Goal: Task Accomplishment & Management: Manage account settings

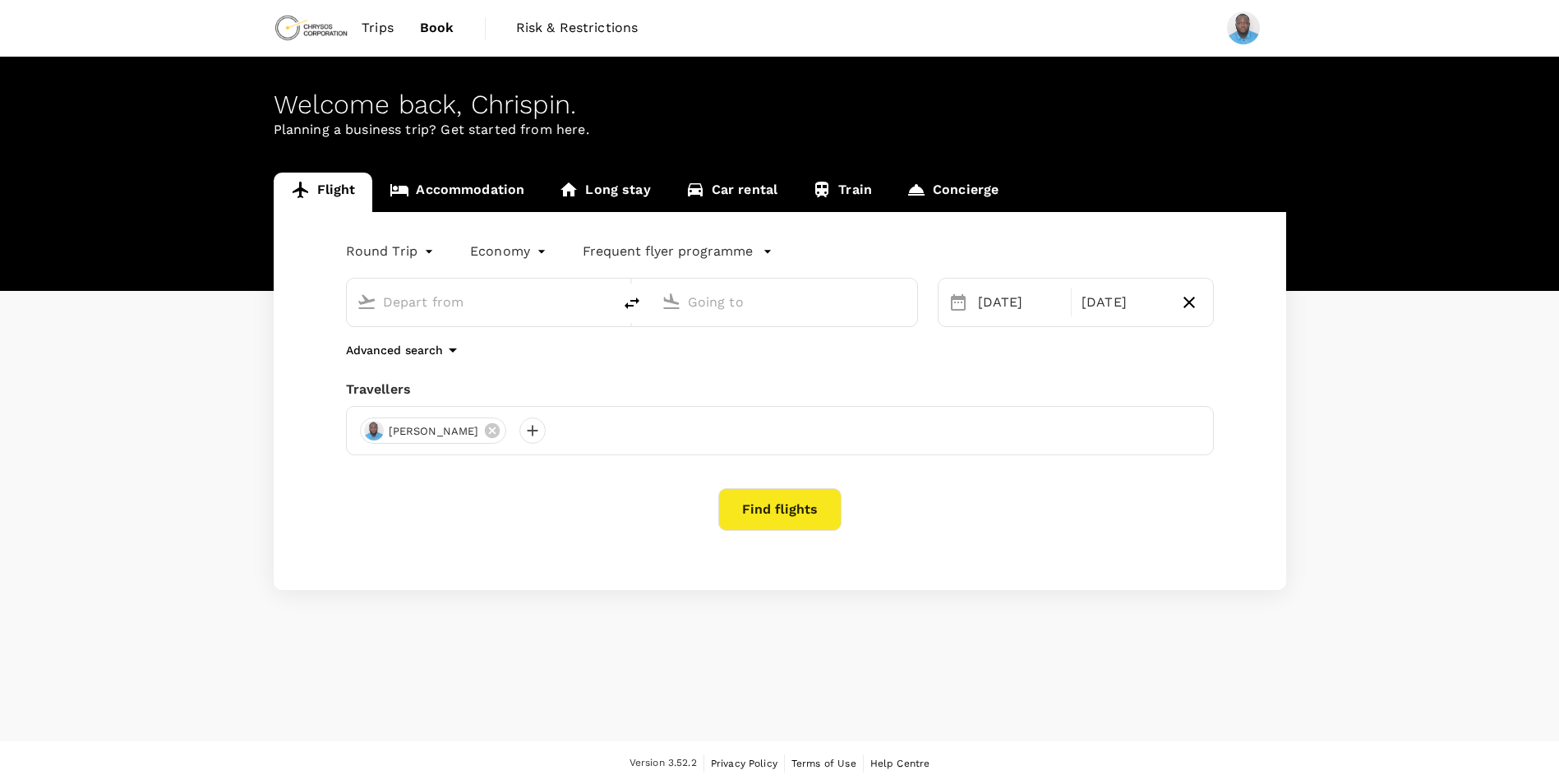
type input "Accra, [GEOGRAPHIC_DATA] (any)"
type input "[GEOGRAPHIC_DATA] (TKD)"
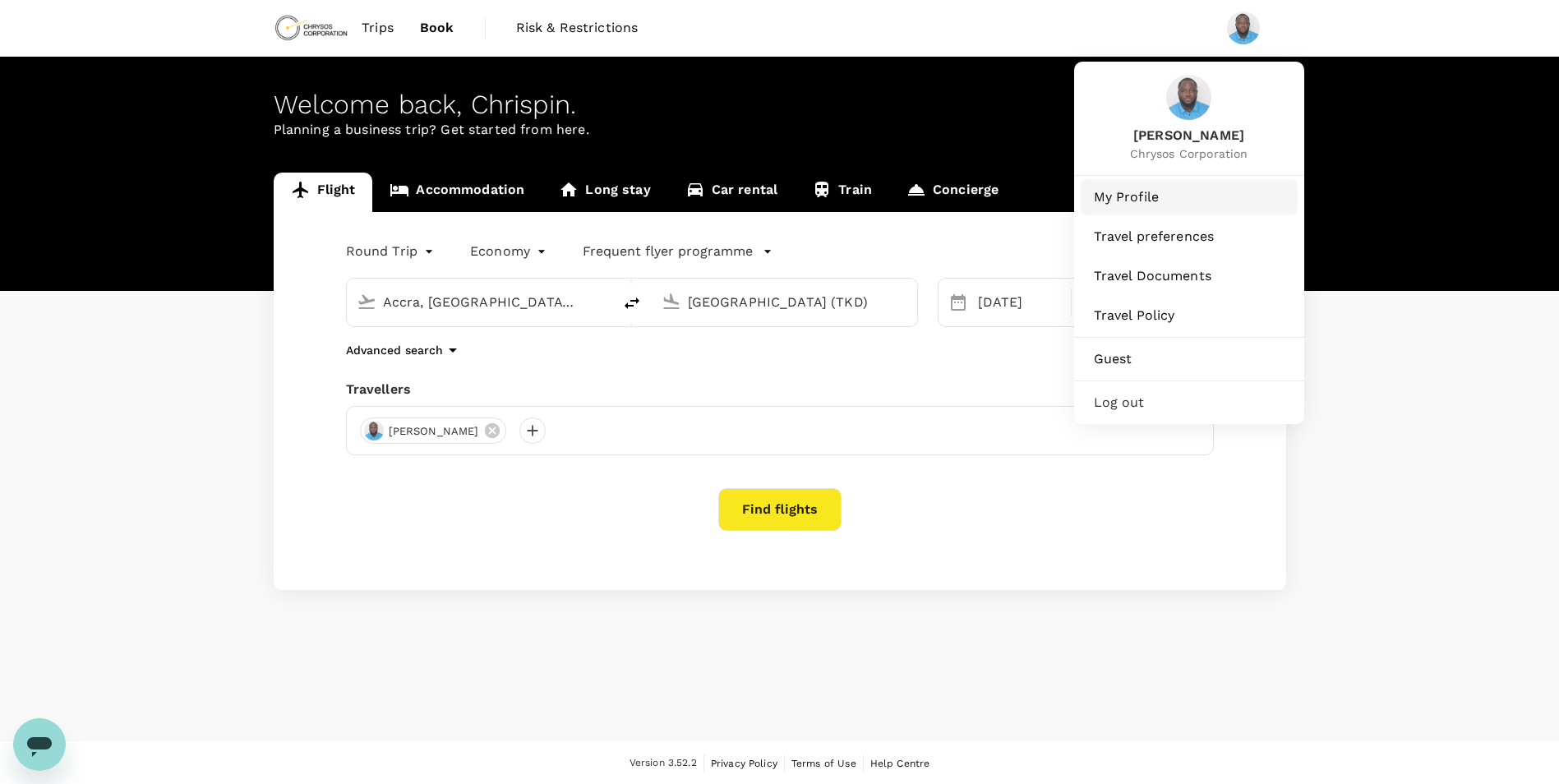
click at [1137, 196] on span "My Profile" at bounding box center [1189, 196] width 191 height 19
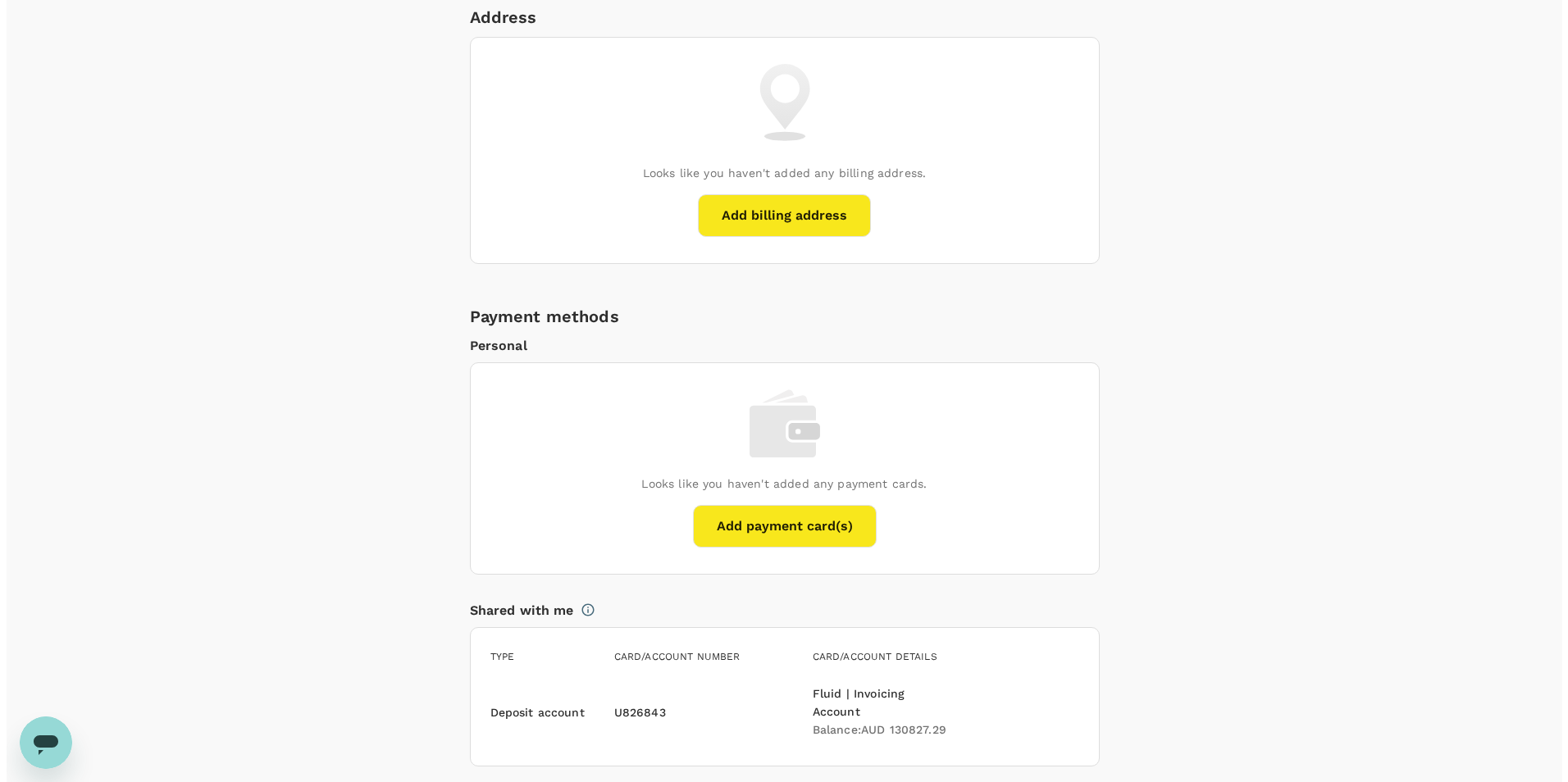
scroll to position [984, 0]
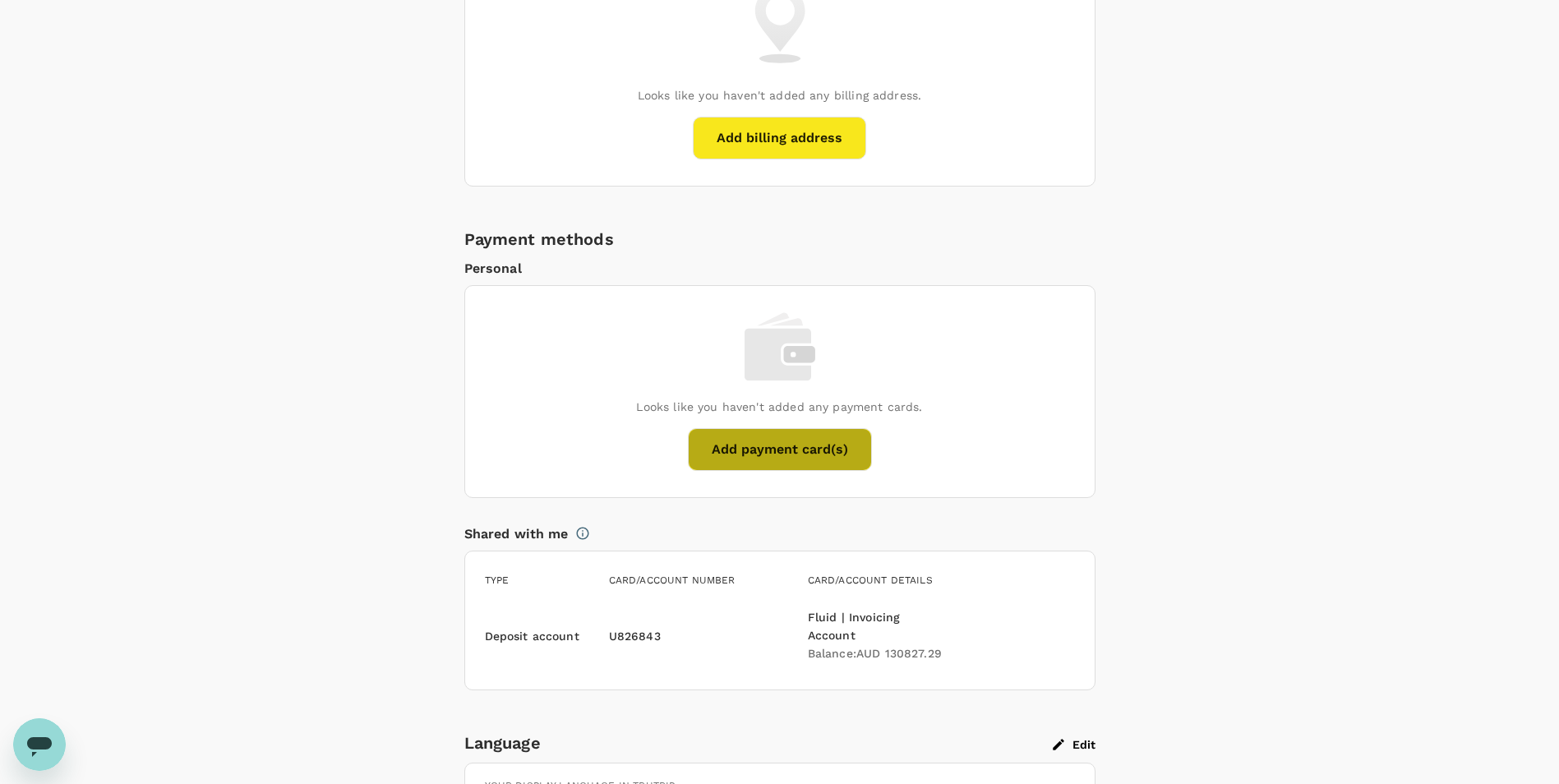
click at [800, 447] on button "Add payment card(s)" at bounding box center [780, 449] width 184 height 43
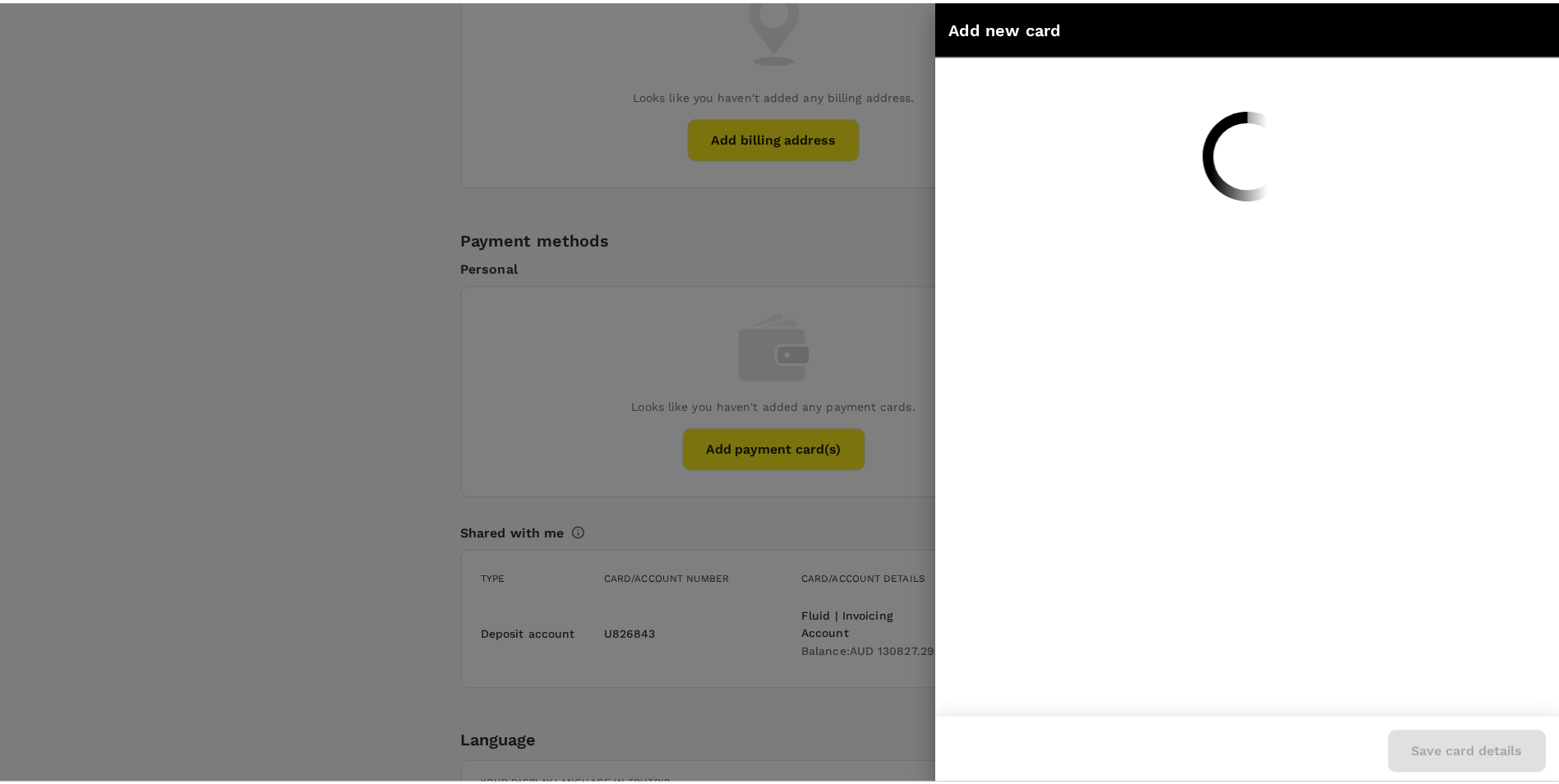
scroll to position [0, 0]
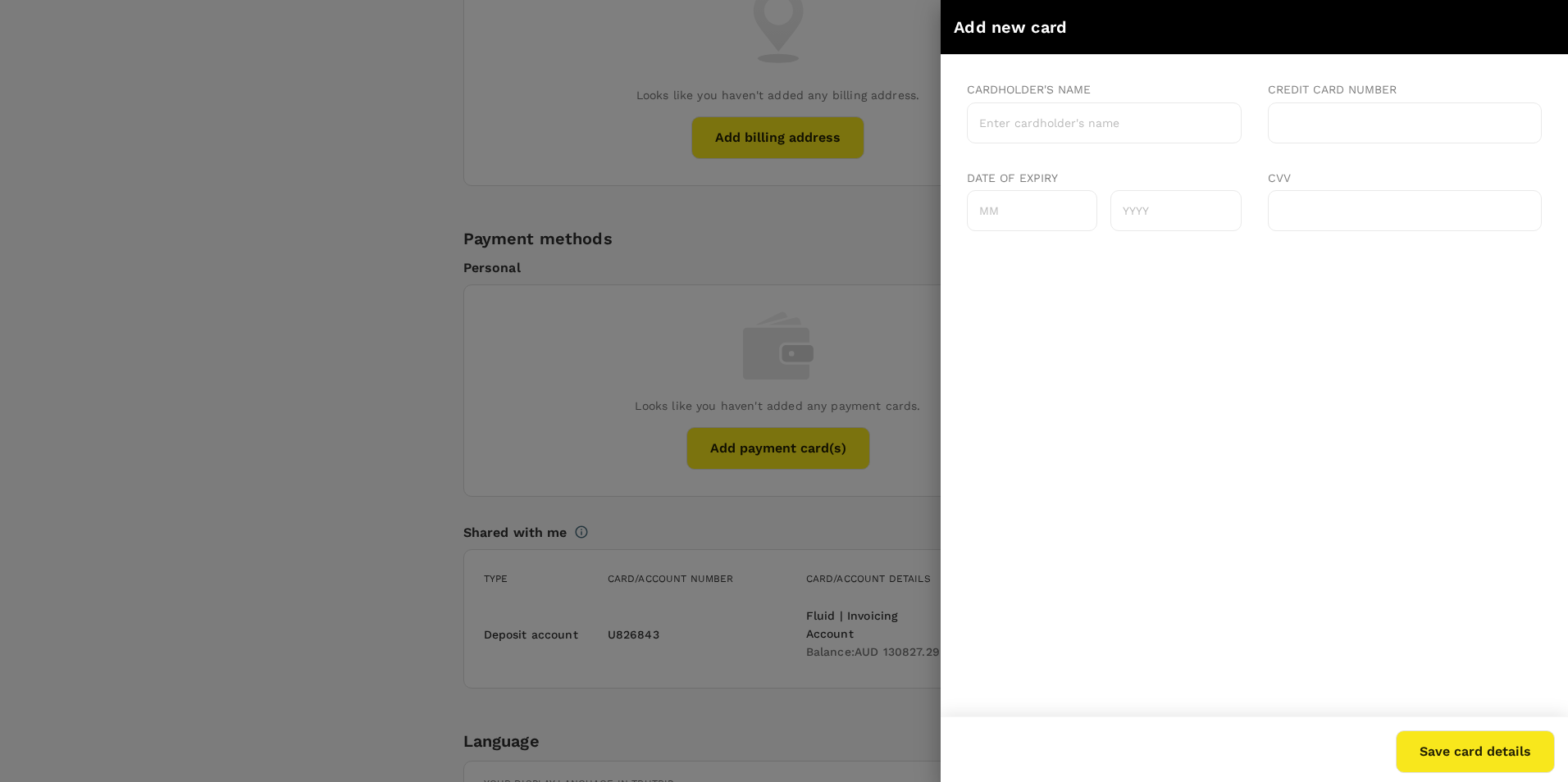
click at [1165, 124] on input "Cardholder's name" at bounding box center [1104, 123] width 275 height 41
type input "[PERSON_NAME]"
click at [1032, 214] on input "Date of expiry" at bounding box center [1031, 210] width 130 height 41
type input "11"
click at [1161, 212] on input "text" at bounding box center [1175, 210] width 130 height 41
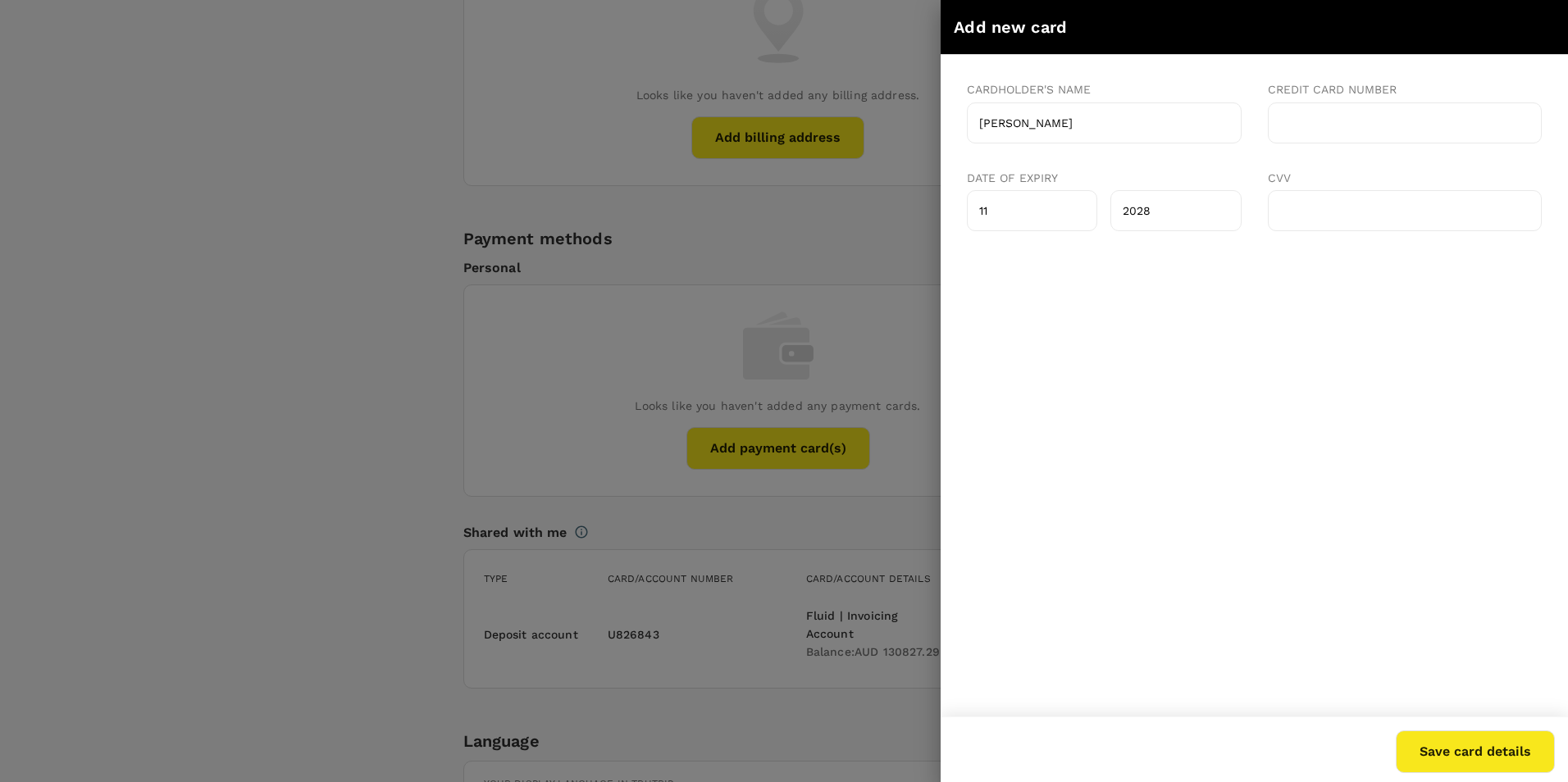
type input "2028"
click at [1261, 244] on html "Cardholder's name [PERSON_NAME] Credit card number Date of expiry 11 2028 CVV" at bounding box center [1253, 156] width 575 height 177
click at [1467, 748] on button "Save card details" at bounding box center [1475, 751] width 159 height 43
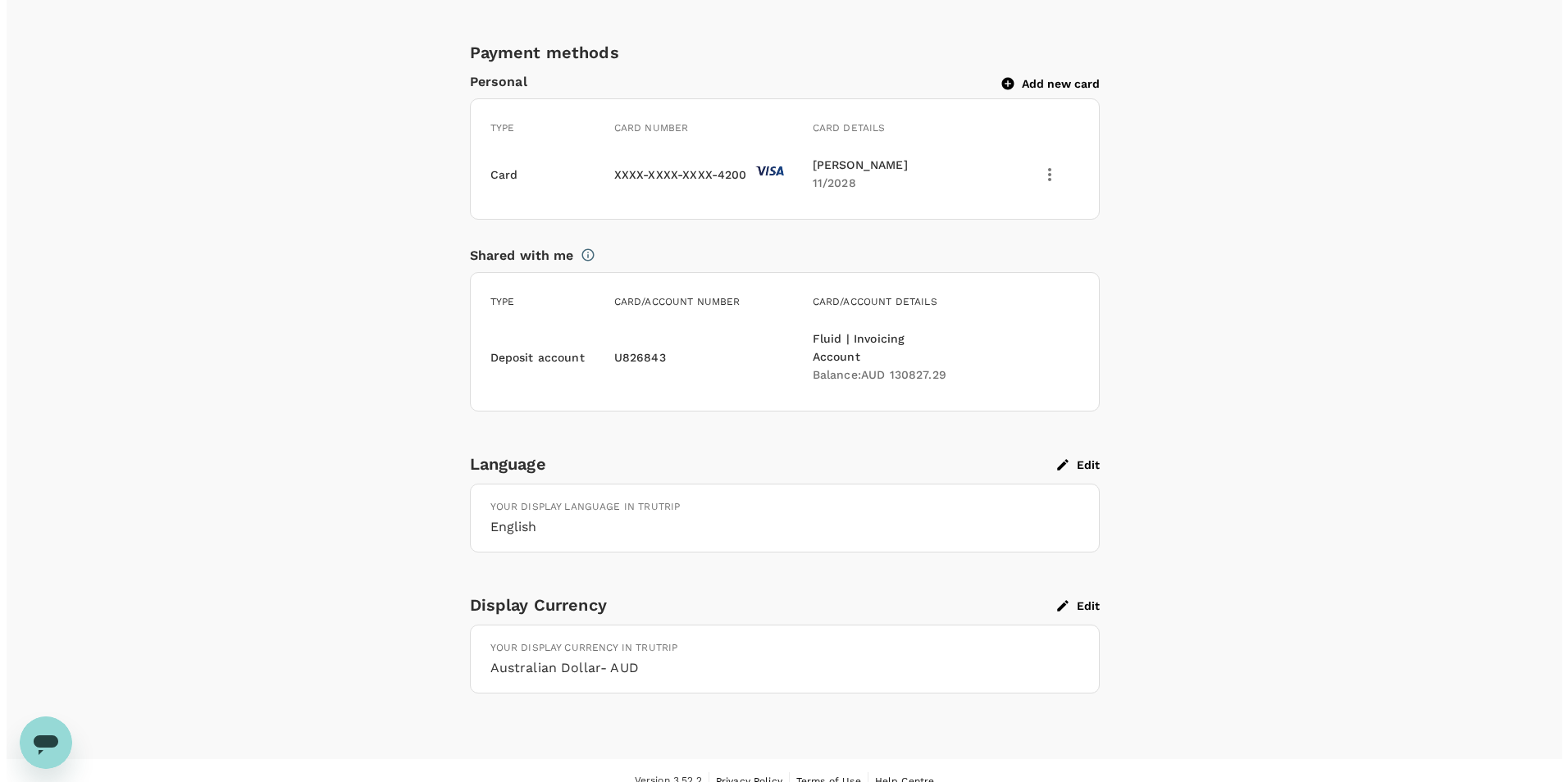
scroll to position [1173, 0]
click at [1079, 595] on button "Edit" at bounding box center [1072, 603] width 43 height 15
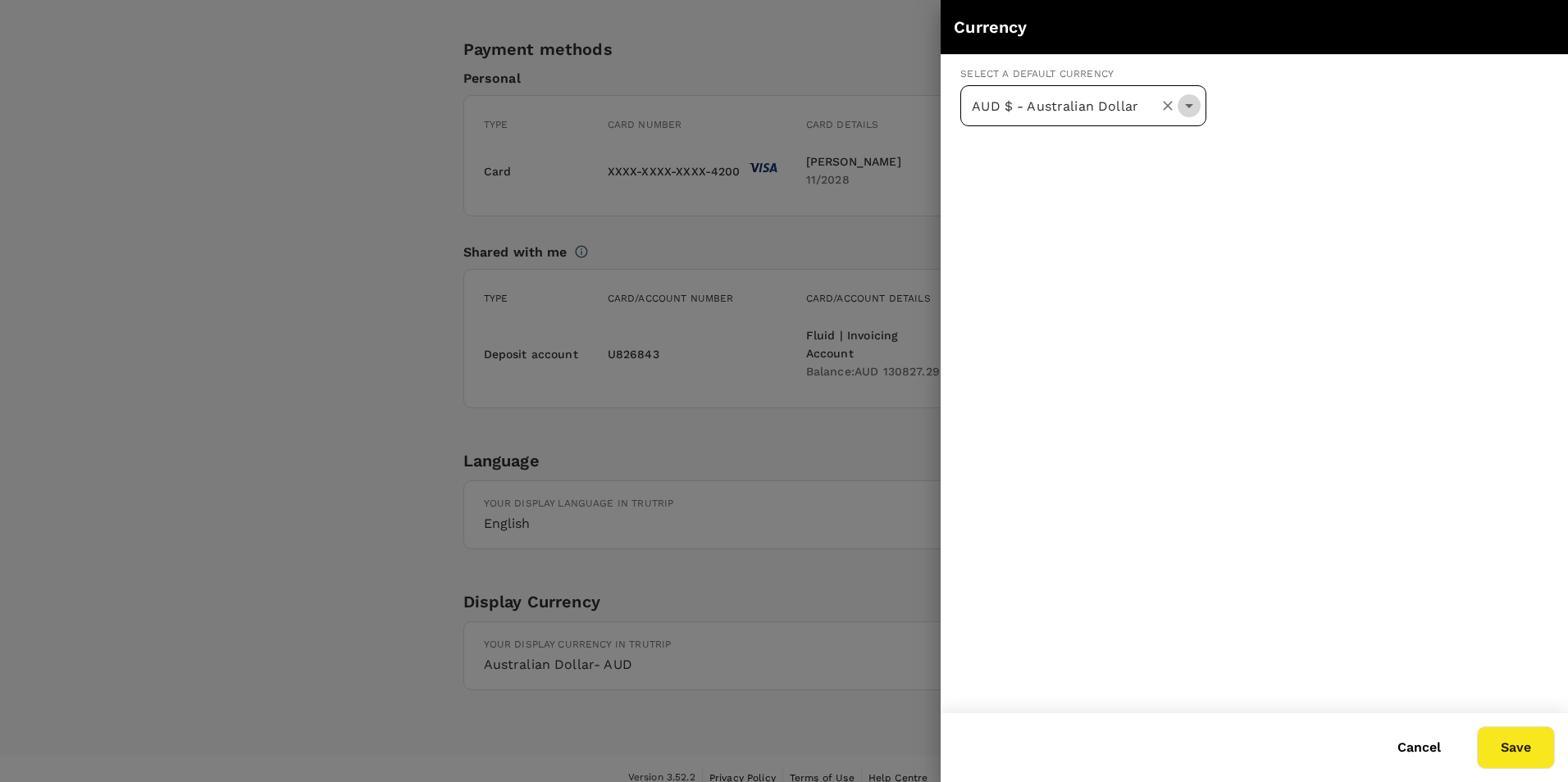
click at [1192, 102] on icon "Open" at bounding box center [1189, 105] width 19 height 19
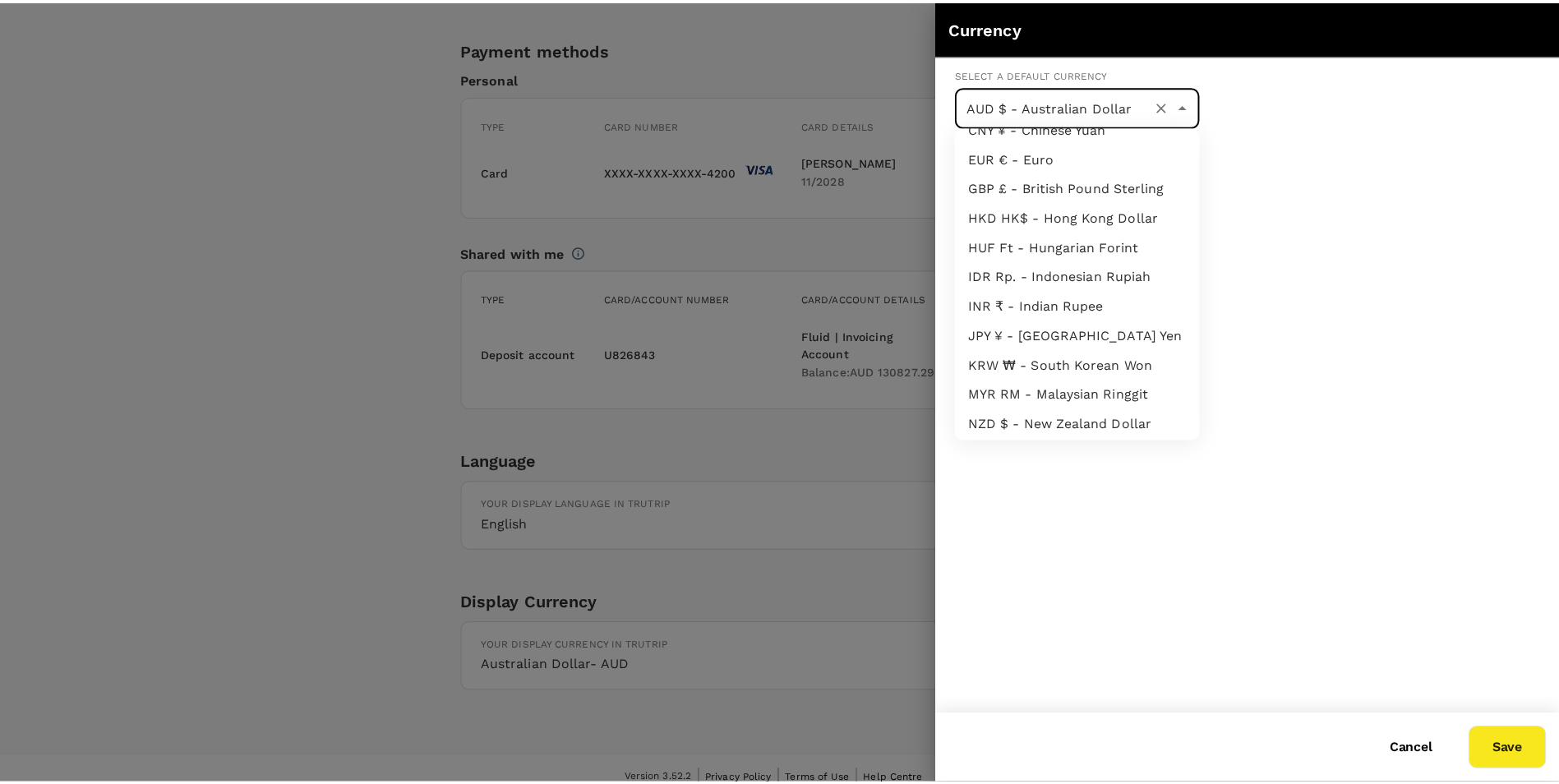
scroll to position [291, 0]
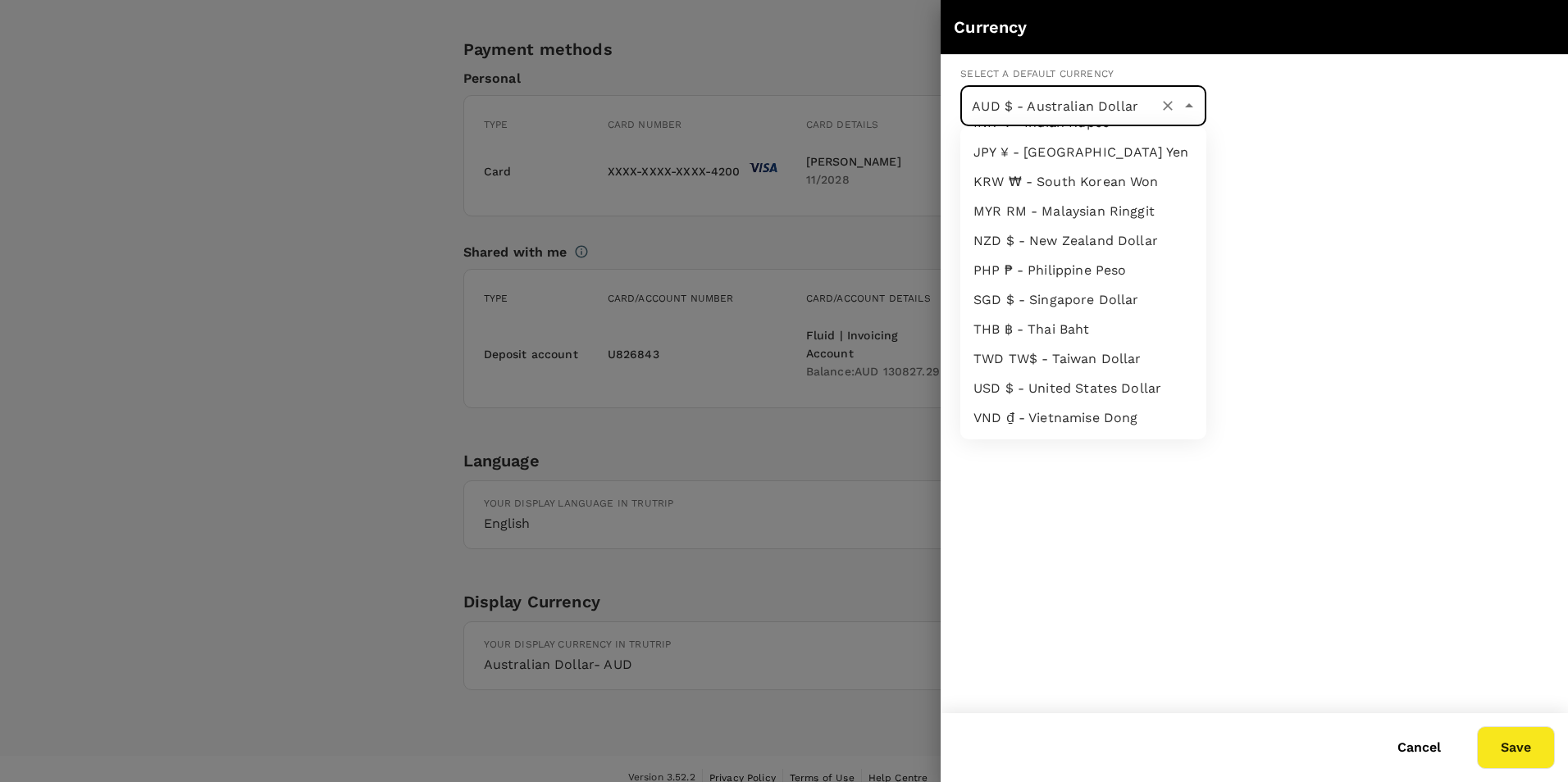
click at [1107, 397] on li "USD $ - United States Dollar" at bounding box center [1083, 388] width 246 height 29
type input "USD $ - United States Dollar"
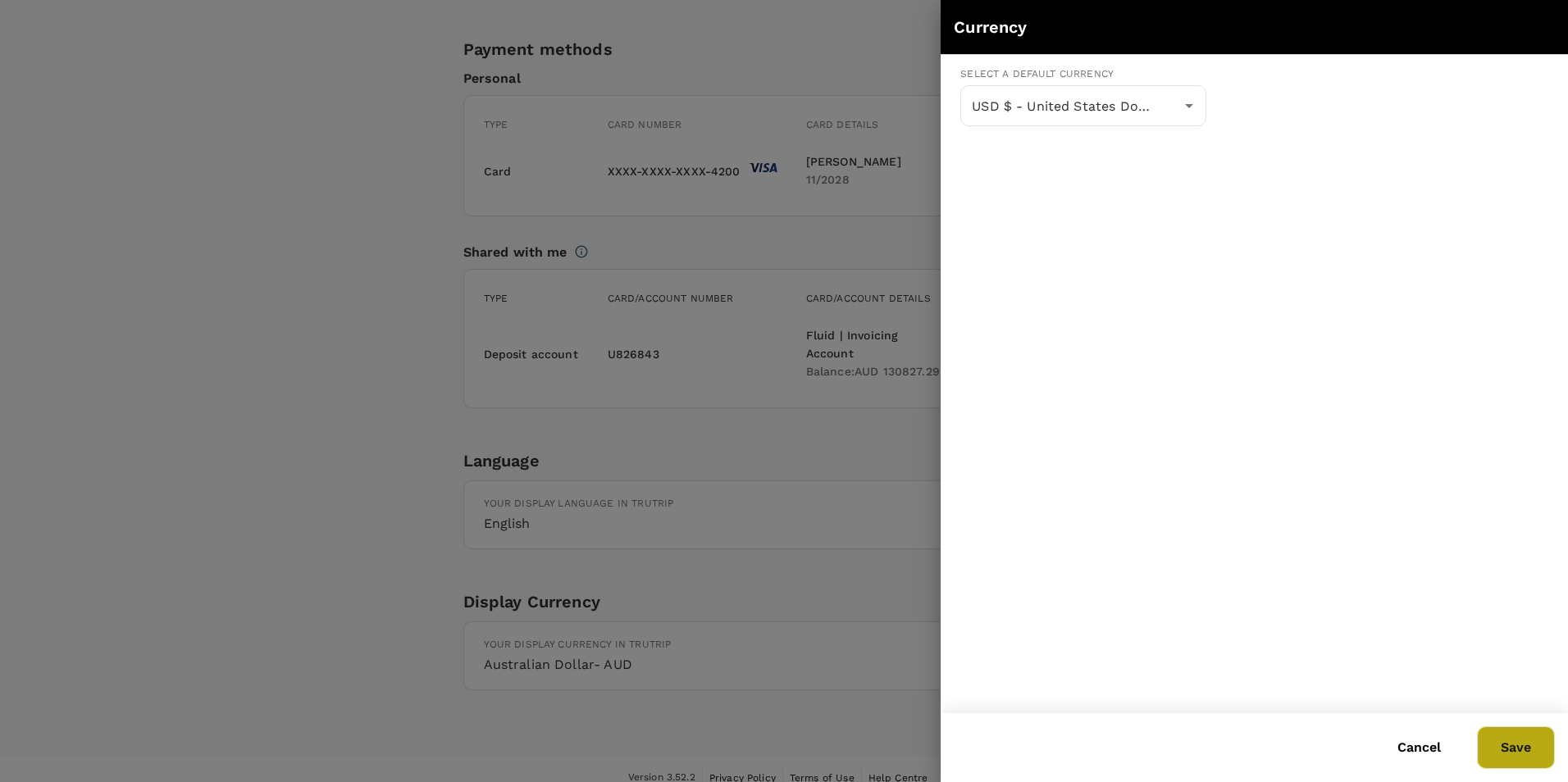
click at [1522, 748] on button "Save" at bounding box center [1515, 748] width 78 height 43
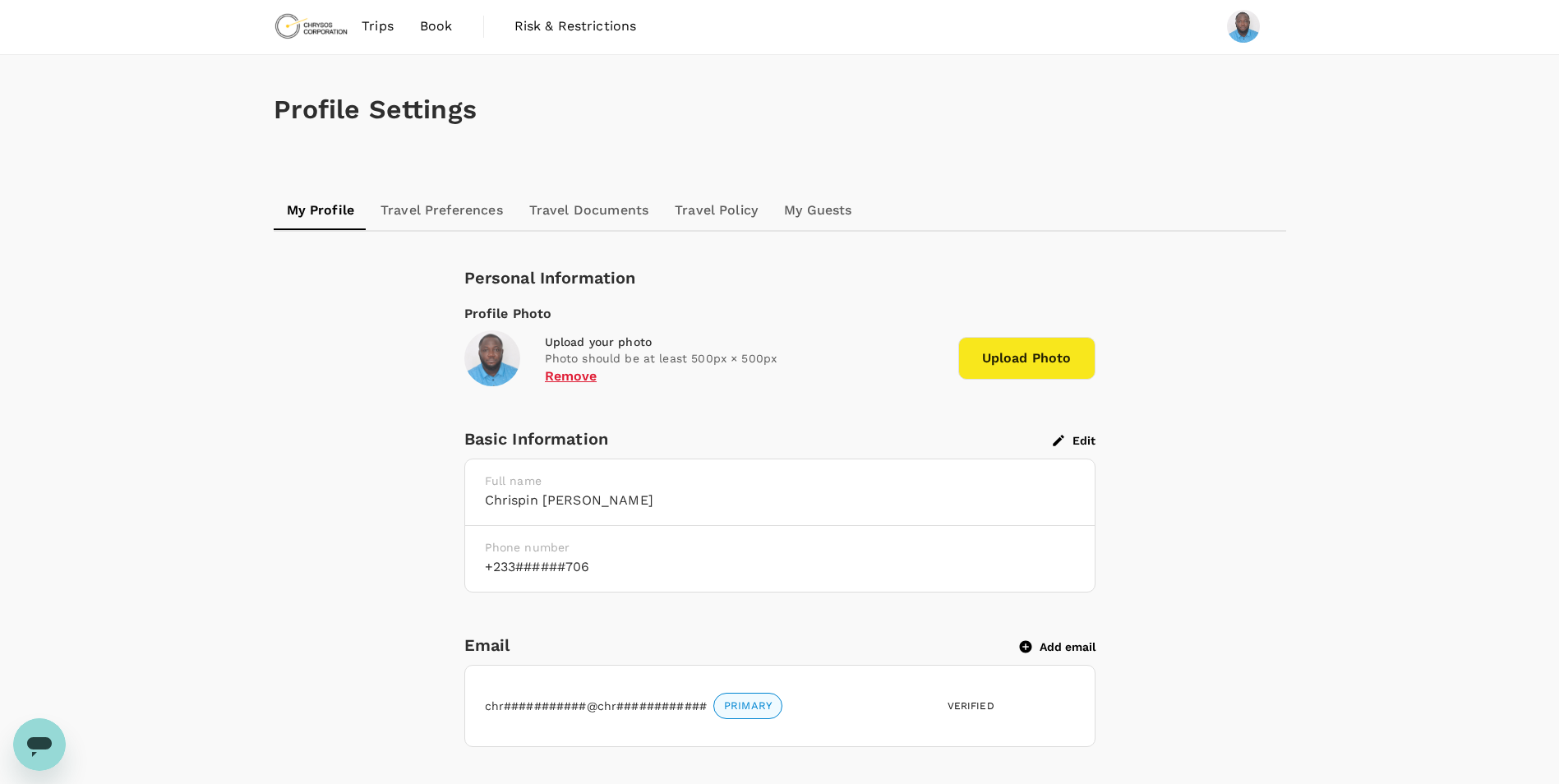
scroll to position [0, 0]
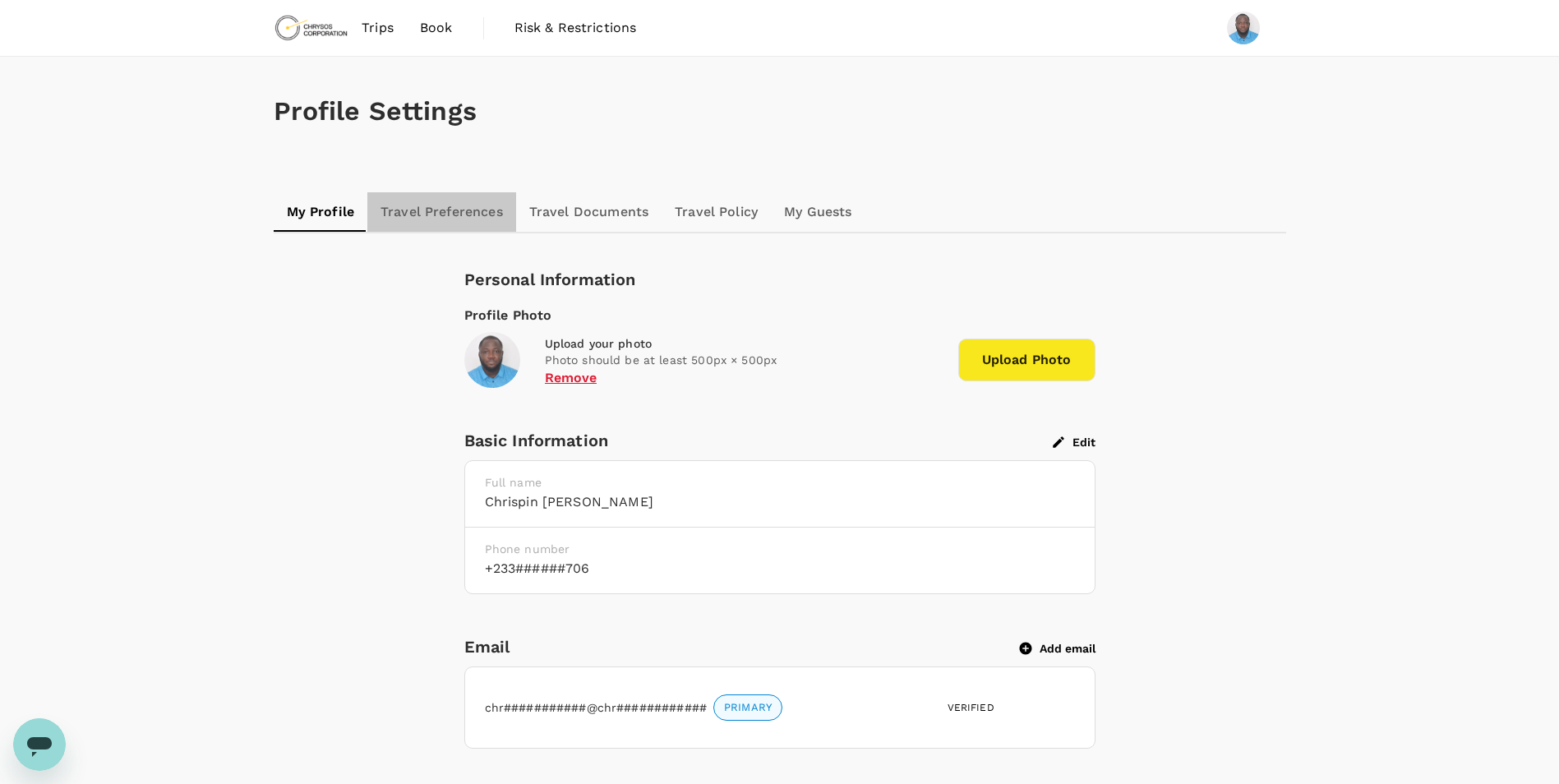
click at [465, 217] on link "Travel Preferences" at bounding box center [442, 212] width 148 height 40
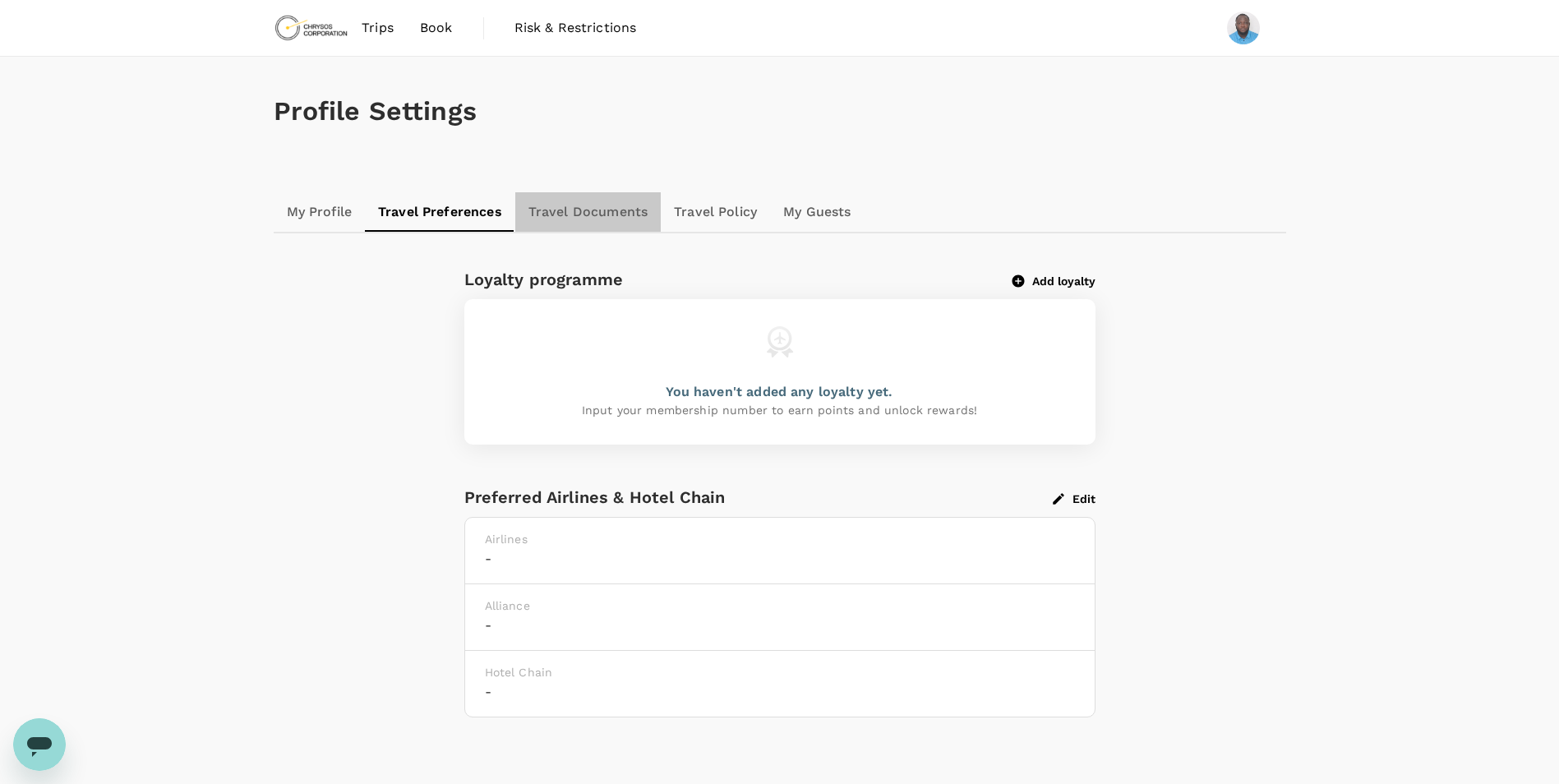
click at [597, 211] on link "Travel Documents" at bounding box center [588, 212] width 146 height 40
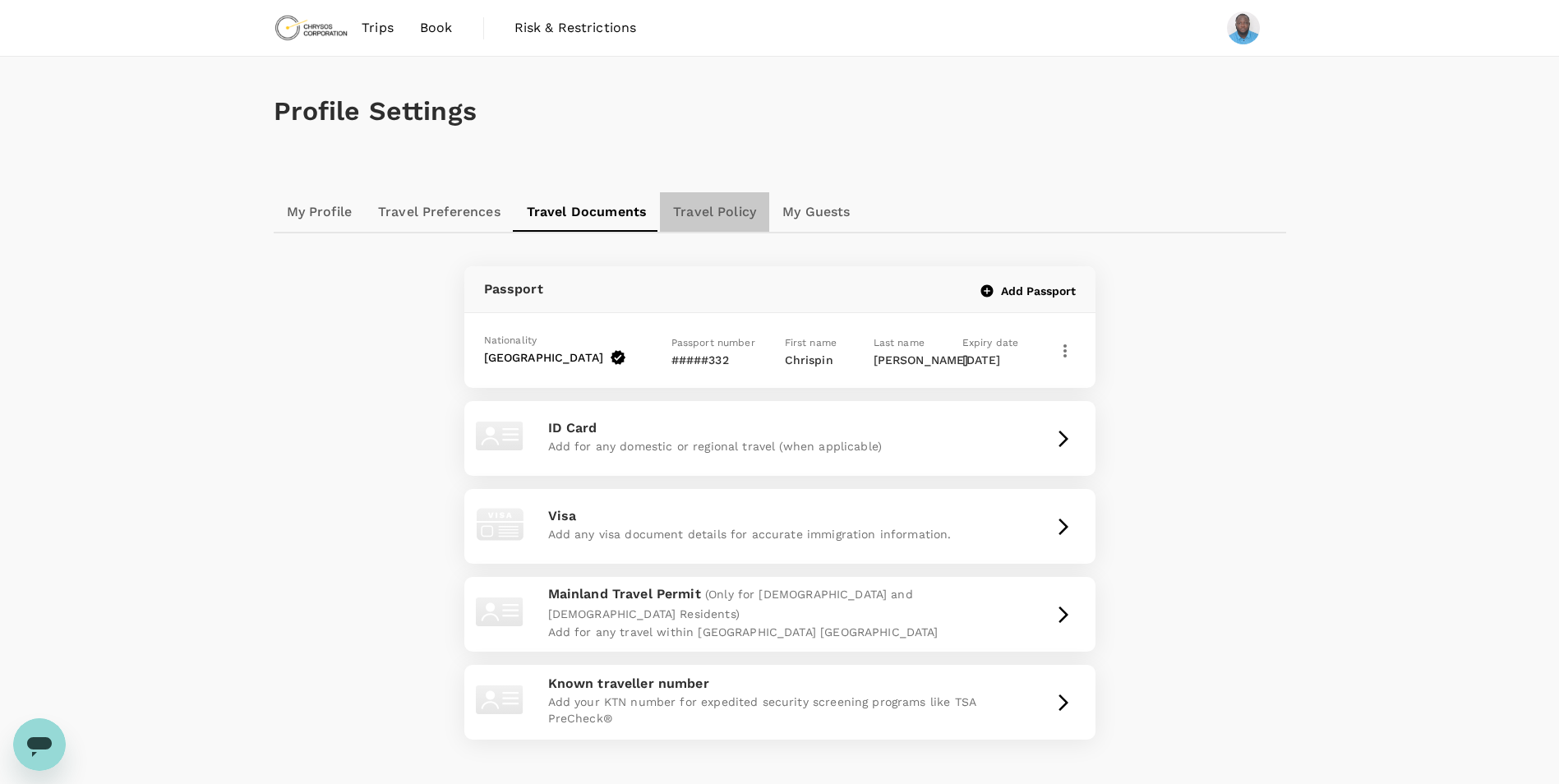
click at [723, 211] on link "Travel Policy" at bounding box center [715, 212] width 110 height 40
